Goal: Task Accomplishment & Management: Use online tool/utility

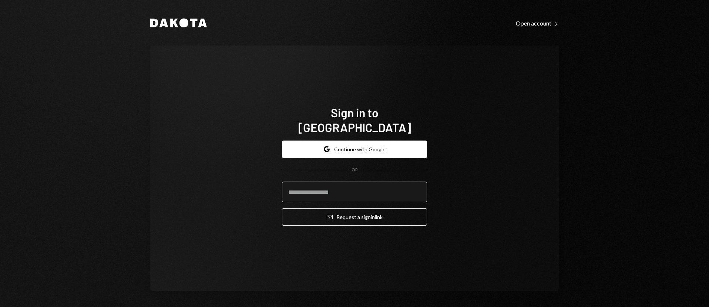
click at [367, 183] on input "email" at bounding box center [354, 192] width 145 height 21
type input "**********"
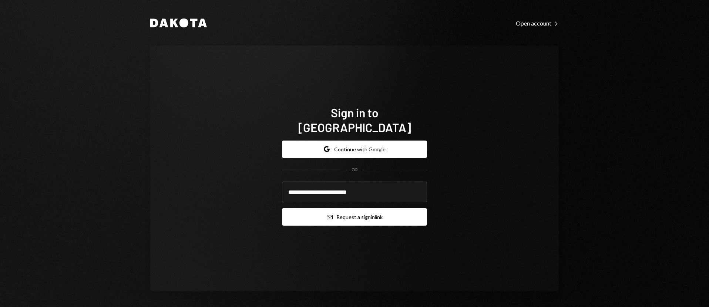
click at [359, 212] on button "Email Request a sign in link" at bounding box center [354, 216] width 145 height 17
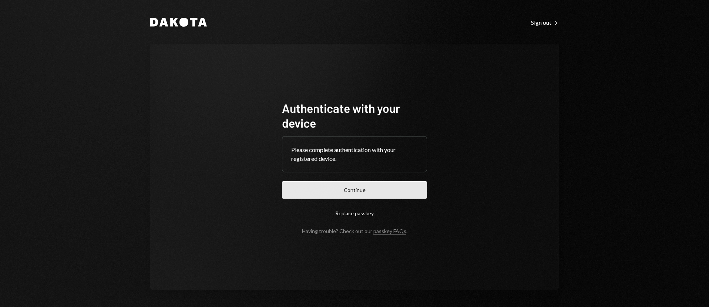
click at [314, 189] on button "Continue" at bounding box center [354, 189] width 145 height 17
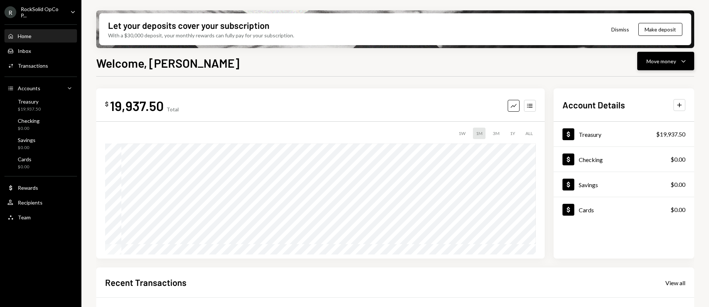
click at [650, 58] on div "Move money" at bounding box center [661, 61] width 30 height 8
click at [651, 103] on div "Transfer" at bounding box center [660, 100] width 54 height 8
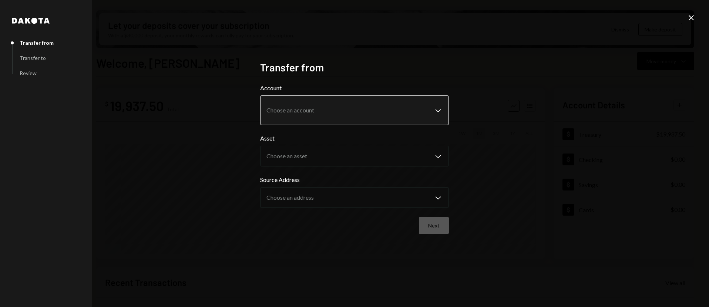
click at [364, 108] on body "R RockSolid OpCo P... Caret Down Home Home Inbox Inbox Activities Transactions …" at bounding box center [354, 153] width 709 height 307
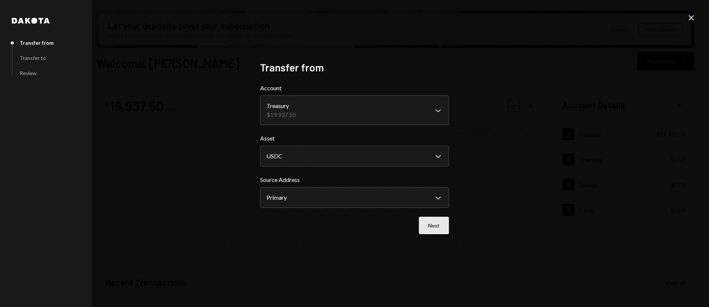
click at [431, 229] on button "Next" at bounding box center [434, 225] width 30 height 17
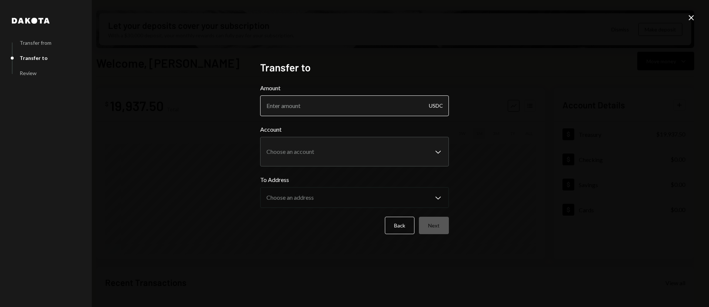
click at [310, 101] on input "Amount" at bounding box center [354, 105] width 189 height 21
type input "1"
click at [308, 160] on body "R RockSolid OpCo P... Caret Down Home Home Inbox Inbox Activities Transactions …" at bounding box center [354, 153] width 709 height 307
click at [300, 220] on div "Back Next" at bounding box center [354, 225] width 189 height 17
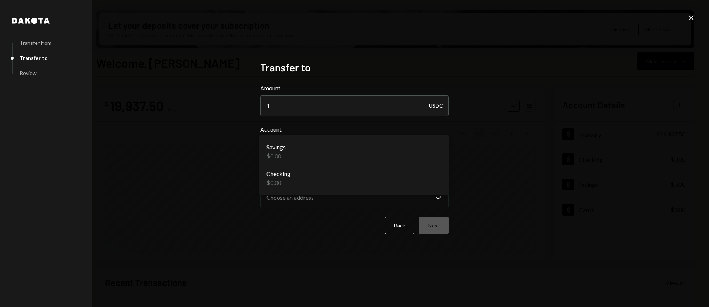
click at [305, 154] on body "R RockSolid OpCo P... Caret Down Home Home Inbox Inbox Activities Transactions …" at bounding box center [354, 153] width 709 height 307
click at [295, 221] on div "Back Next" at bounding box center [354, 225] width 189 height 17
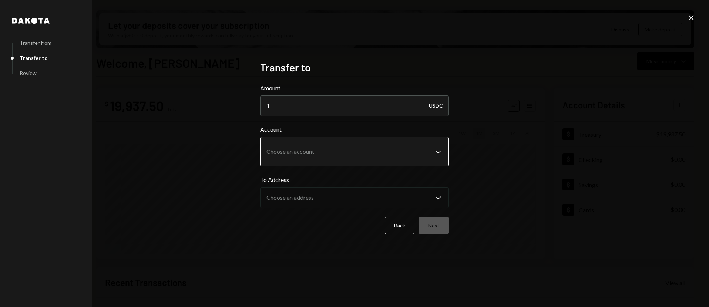
click at [406, 156] on body "R RockSolid OpCo P... Caret Down Home Home Inbox Inbox Activities Transactions …" at bounding box center [354, 153] width 709 height 307
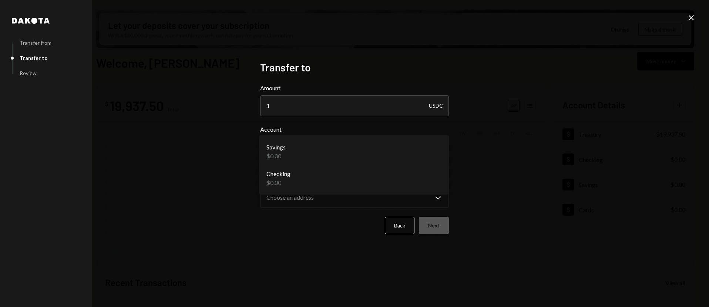
click at [692, 17] on icon "Close" at bounding box center [691, 17] width 9 height 9
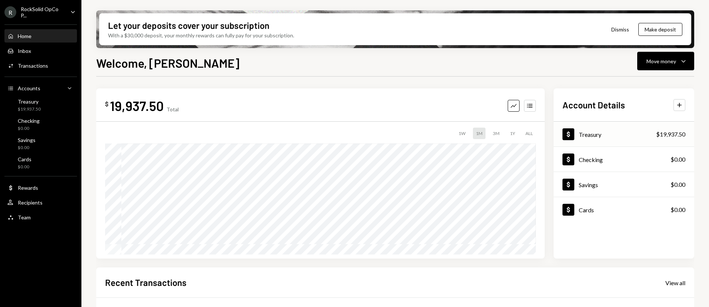
click at [623, 136] on div "Dollar Treasury $19,937.50" at bounding box center [623, 134] width 141 height 24
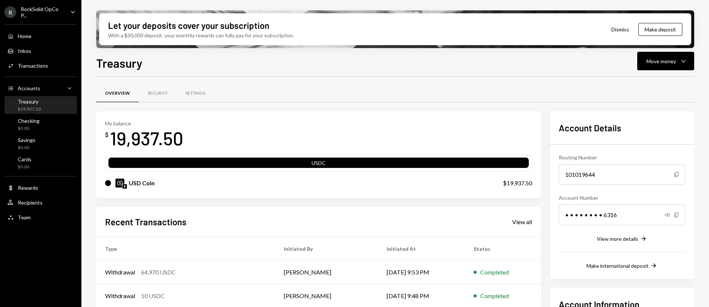
click at [124, 184] on img at bounding box center [124, 186] width 4 height 4
drag, startPoint x: 102, startPoint y: 185, endPoint x: 106, endPoint y: 185, distance: 4.4
click at [102, 185] on div "My balance $ 19,937.50 USDC USD Coin $19,937.50" at bounding box center [318, 154] width 445 height 87
click at [112, 184] on div "USD Coin" at bounding box center [296, 183] width 383 height 9
click at [125, 184] on img at bounding box center [124, 186] width 4 height 4
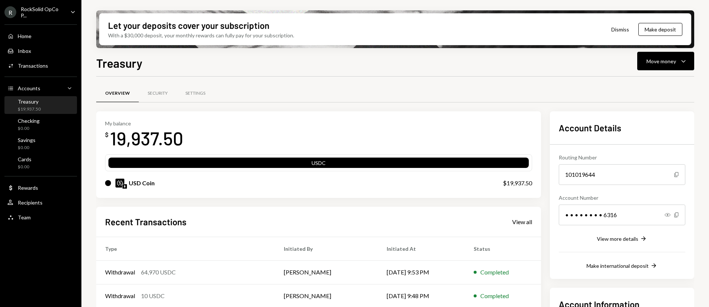
click at [125, 187] on img at bounding box center [124, 186] width 4 height 4
click at [650, 58] on div "Move money" at bounding box center [661, 61] width 30 height 8
click at [637, 86] on div "Send" at bounding box center [660, 84] width 54 height 8
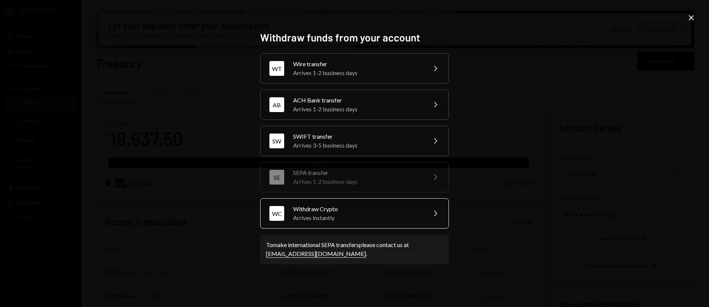
click at [337, 214] on div "Arrives instantly" at bounding box center [357, 217] width 129 height 9
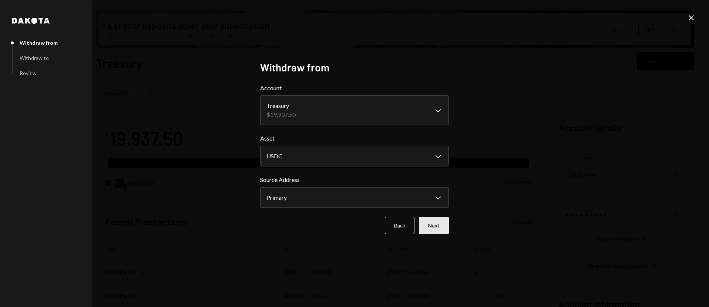
click at [428, 224] on button "Next" at bounding box center [434, 225] width 30 height 17
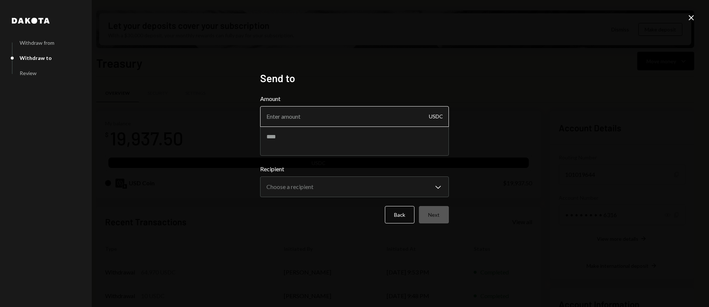
click at [324, 123] on input "Amount" at bounding box center [354, 116] width 189 height 21
type input "1"
click at [291, 147] on textarea at bounding box center [354, 141] width 189 height 30
type textarea "**********"
click at [289, 188] on body "R RockSolid OpCo P... Caret Down Home Home Inbox Inbox Activities Transactions …" at bounding box center [354, 153] width 709 height 307
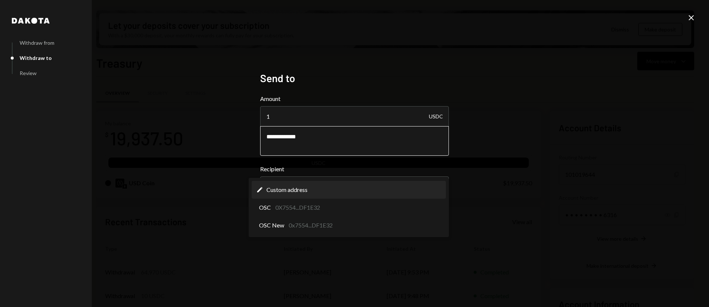
select select "**********"
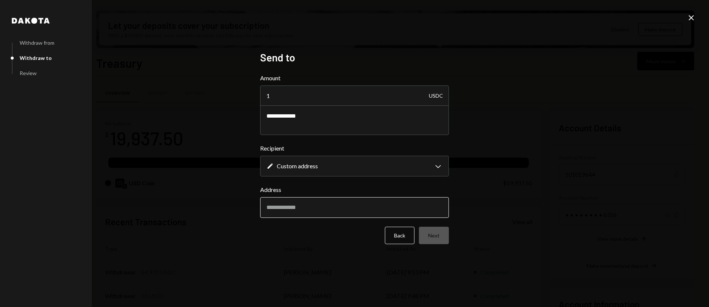
click at [302, 207] on input "Address" at bounding box center [354, 207] width 189 height 21
